Goal: Task Accomplishment & Management: Manage account settings

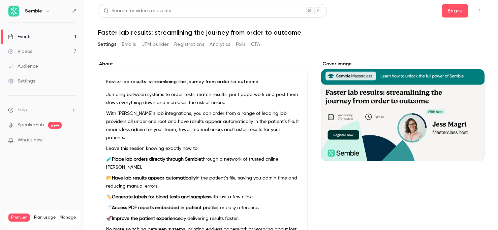
scroll to position [240, 0]
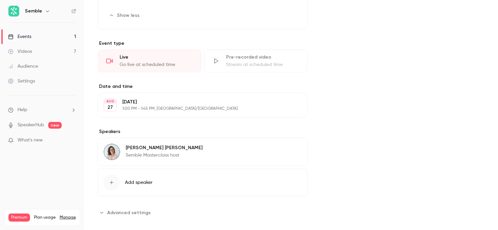
click at [43, 36] on link "Events 1" at bounding box center [42, 36] width 84 height 15
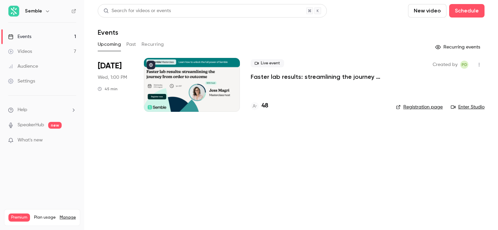
click at [316, 76] on p "Faster lab results: streamlining the journey from order to outcome" at bounding box center [318, 77] width 135 height 8
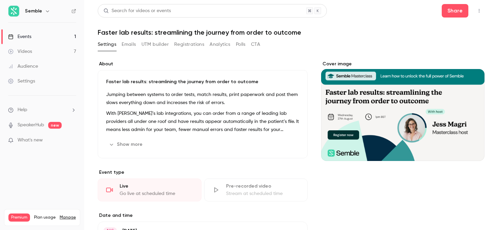
click at [482, 11] on button "button" at bounding box center [479, 10] width 11 height 11
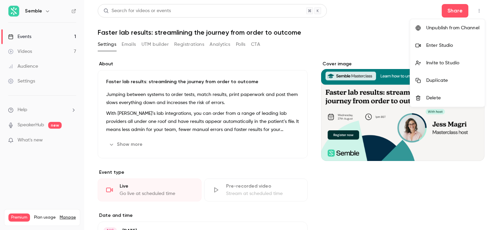
click at [450, 45] on div "Enter Studio" at bounding box center [452, 45] width 53 height 7
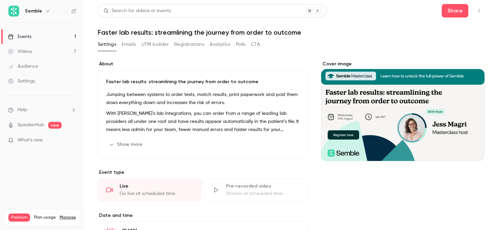
click at [191, 42] on button "Registrations" at bounding box center [189, 44] width 30 height 11
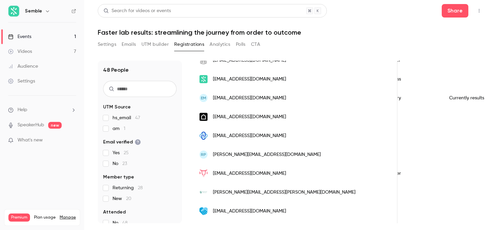
scroll to position [0, 368]
